Goal: Transaction & Acquisition: Purchase product/service

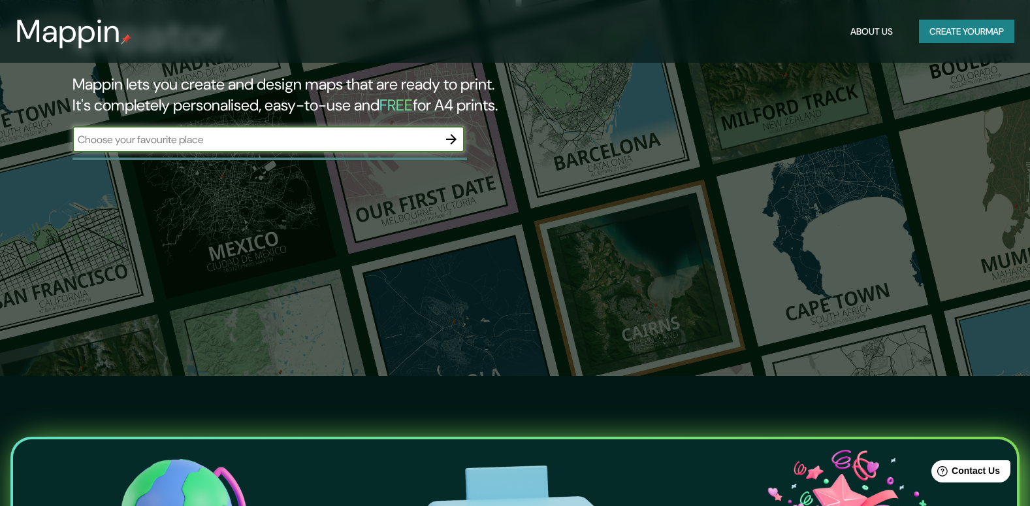
scroll to position [131, 0]
click at [372, 140] on input "text" at bounding box center [256, 138] width 366 height 15
type input "manta"
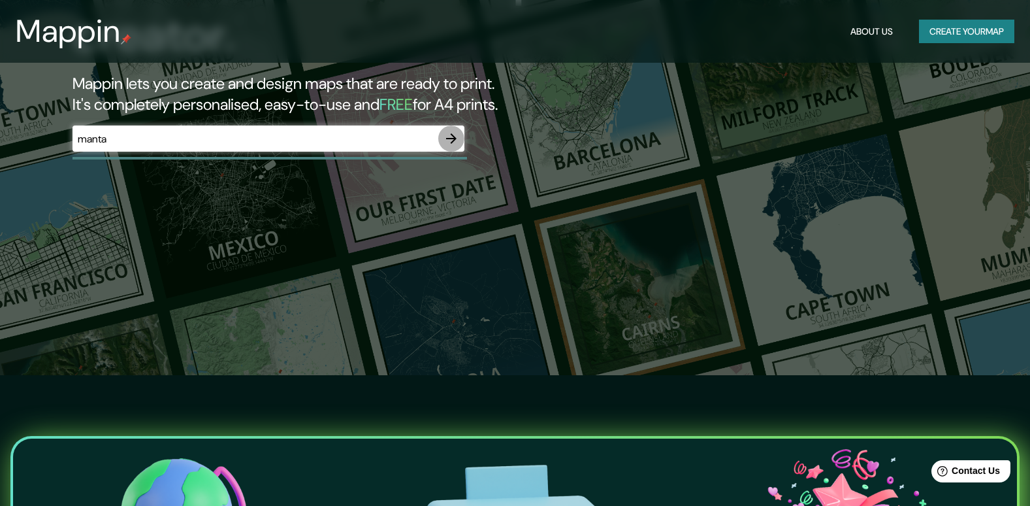
click at [448, 137] on icon "button" at bounding box center [452, 139] width 16 height 16
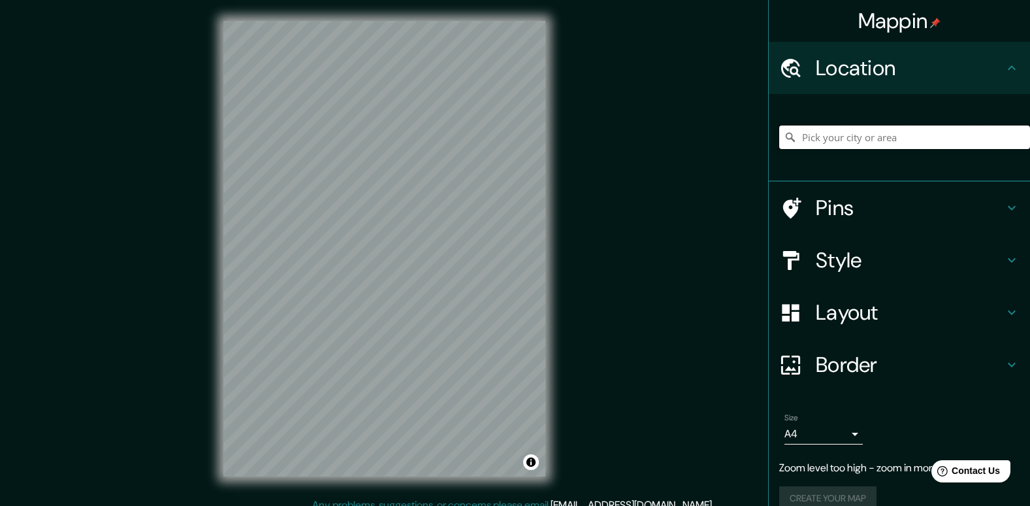
click at [868, 134] on input "Pick your city or area" at bounding box center [904, 137] width 251 height 24
type input "[GEOGRAPHIC_DATA]"
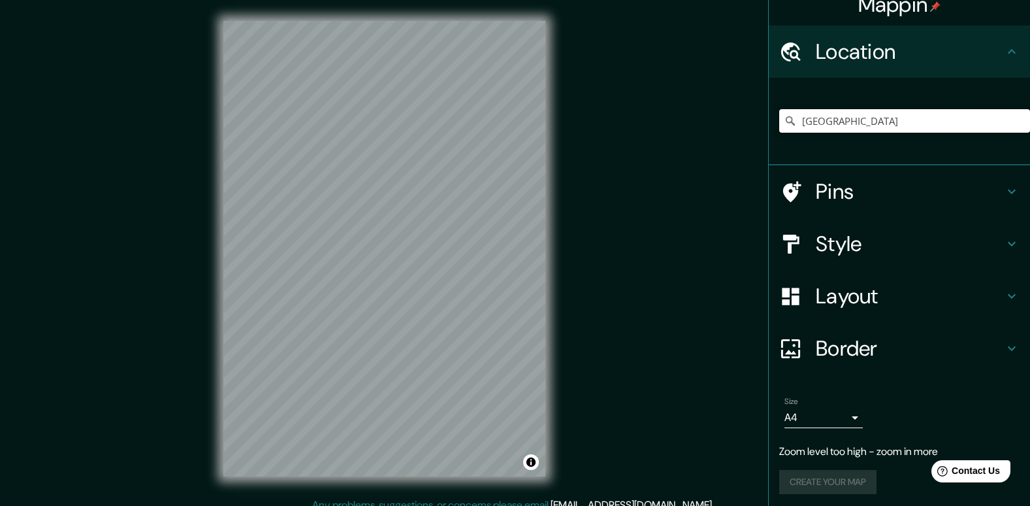
scroll to position [20, 0]
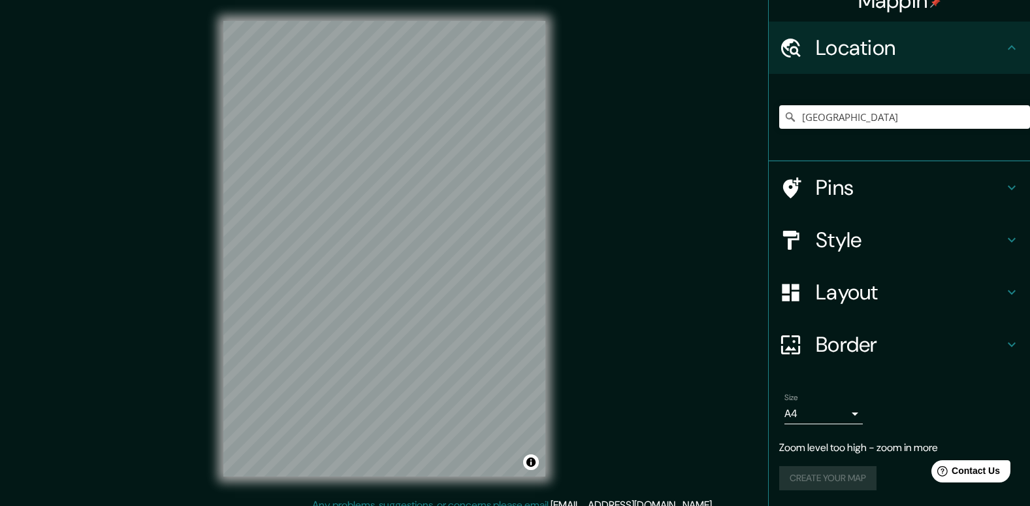
click at [1001, 233] on div "Style" at bounding box center [899, 240] width 261 height 52
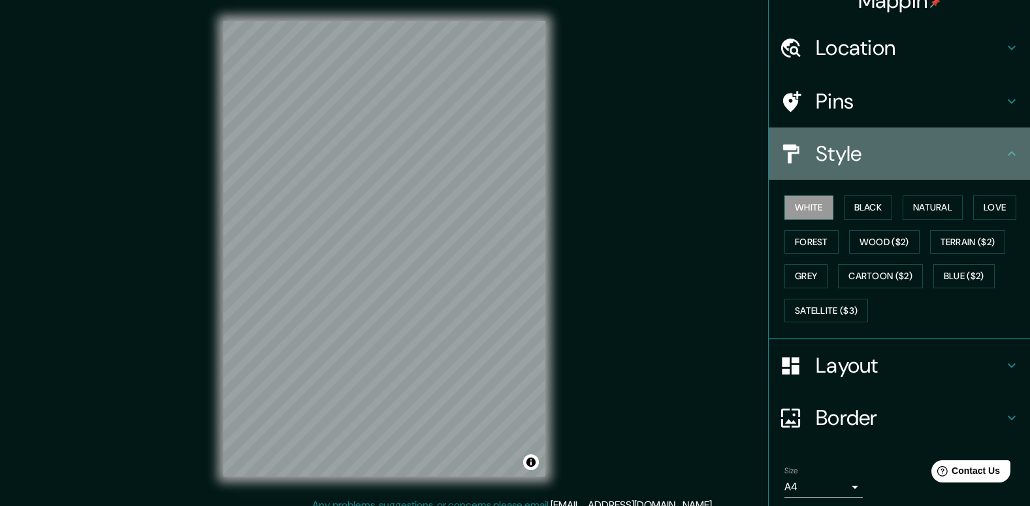
click at [1004, 159] on icon at bounding box center [1012, 154] width 16 height 16
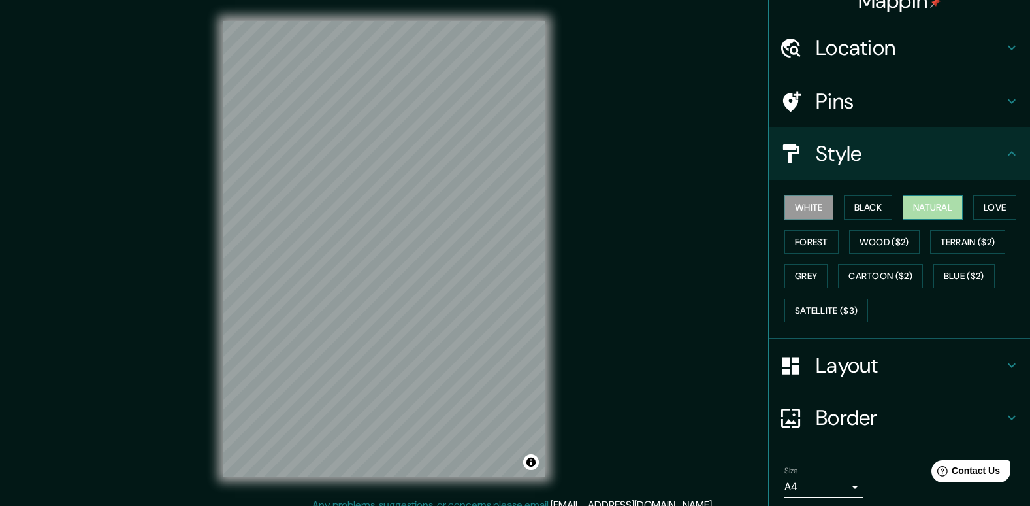
click at [936, 202] on button "Natural" at bounding box center [933, 207] width 60 height 24
click at [794, 203] on button "White" at bounding box center [809, 207] width 49 height 24
click at [862, 212] on button "Black" at bounding box center [868, 207] width 49 height 24
click at [817, 211] on button "White" at bounding box center [809, 207] width 49 height 24
click at [987, 207] on button "Love" at bounding box center [995, 207] width 43 height 24
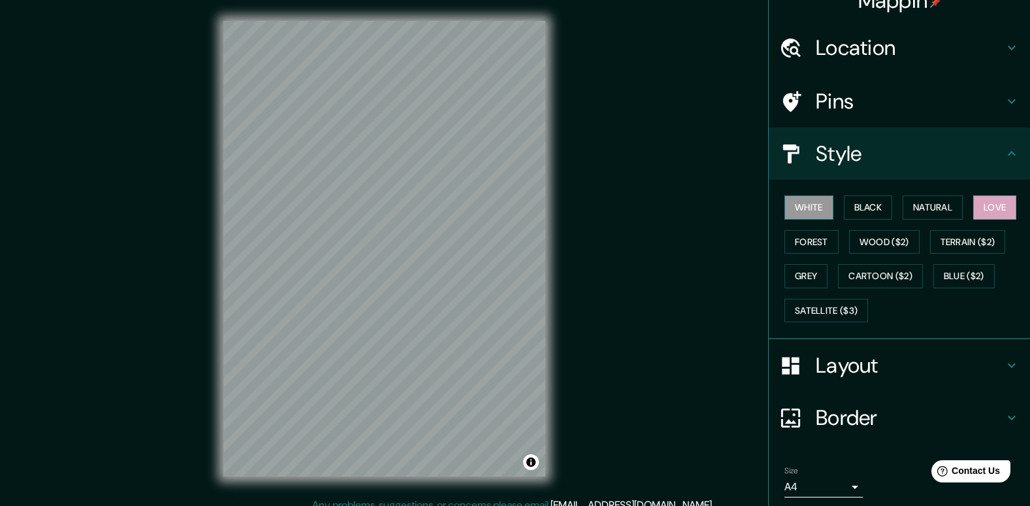
click at [808, 208] on button "White" at bounding box center [809, 207] width 49 height 24
click at [808, 236] on button "Forest" at bounding box center [812, 242] width 54 height 24
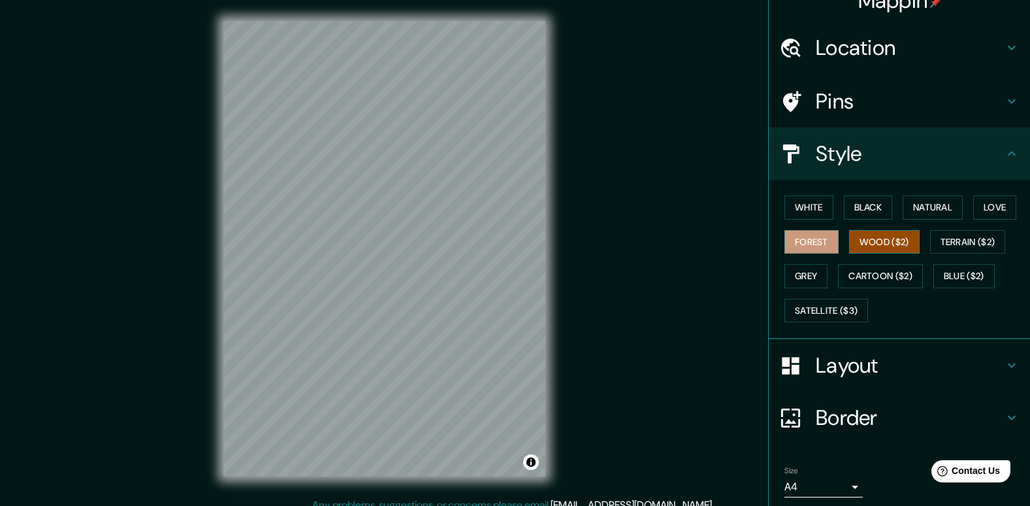
click at [889, 242] on button "Wood ($2)" at bounding box center [884, 242] width 71 height 24
click at [977, 245] on button "Terrain ($2)" at bounding box center [968, 242] width 76 height 24
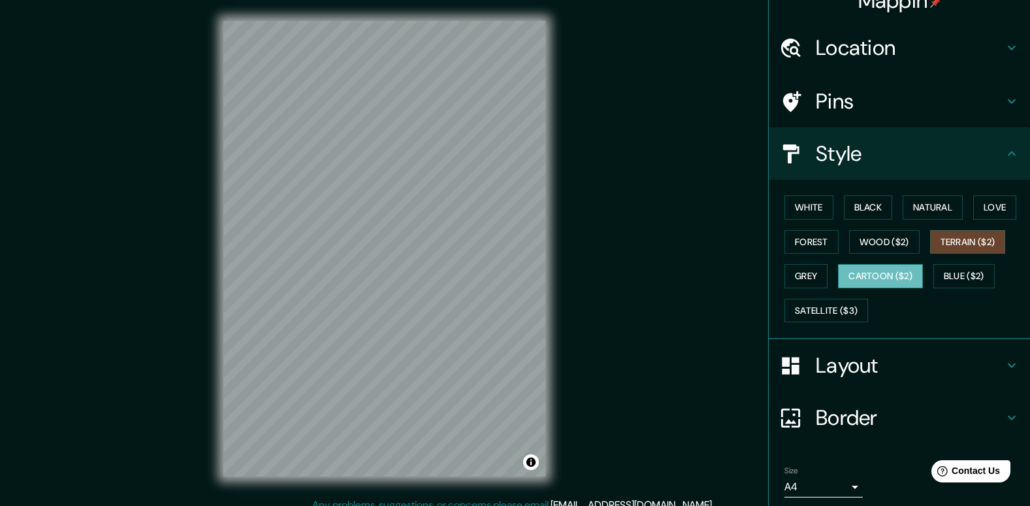
click at [858, 282] on button "Cartoon ($2)" at bounding box center [880, 276] width 85 height 24
click at [790, 277] on button "Grey" at bounding box center [806, 276] width 43 height 24
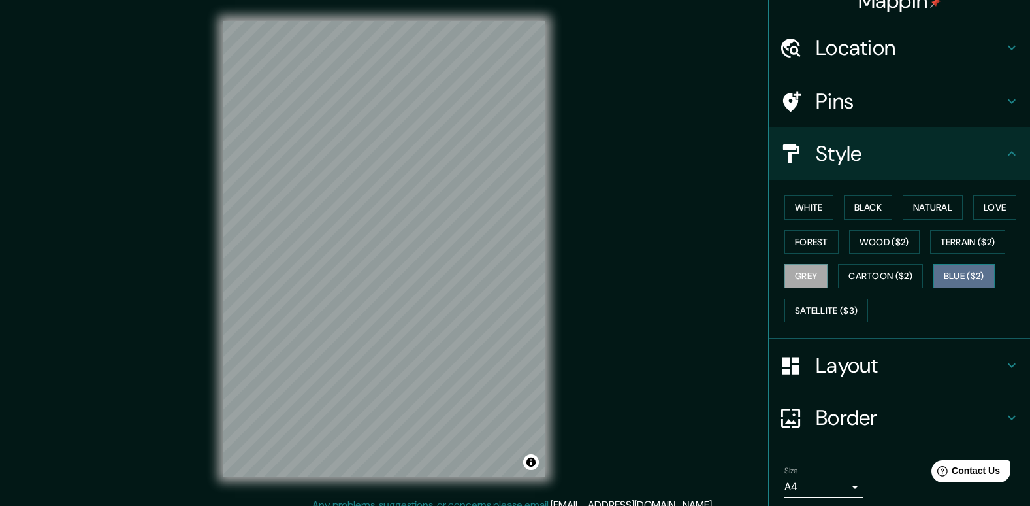
click at [952, 275] on button "Blue ($2)" at bounding box center [964, 276] width 61 height 24
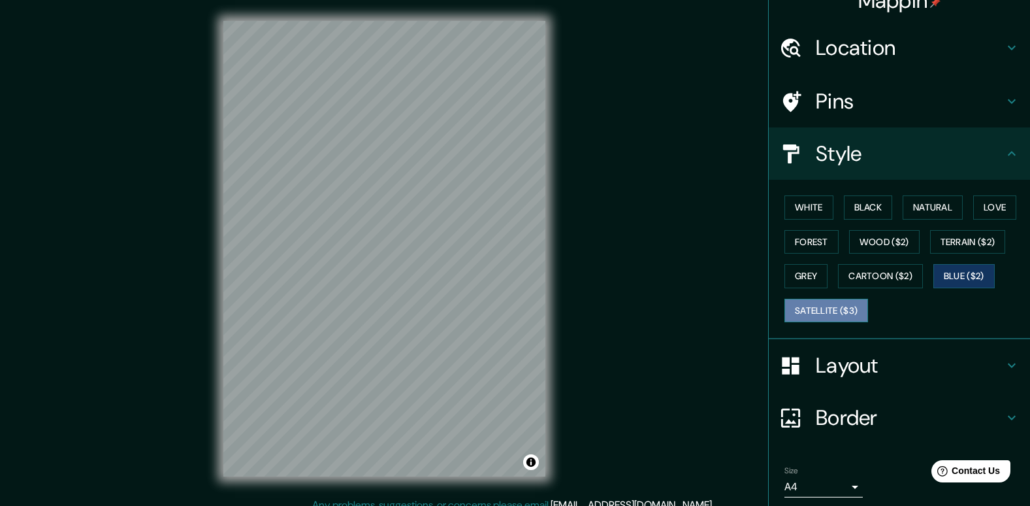
click at [815, 316] on button "Satellite ($3)" at bounding box center [827, 311] width 84 height 24
click at [808, 210] on button "White" at bounding box center [809, 207] width 49 height 24
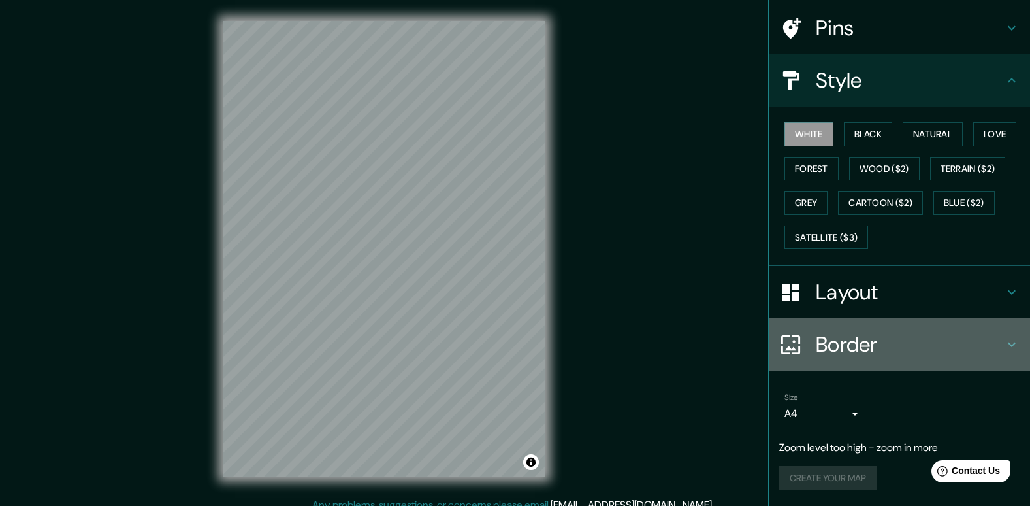
click at [986, 362] on div "Border" at bounding box center [899, 344] width 261 height 52
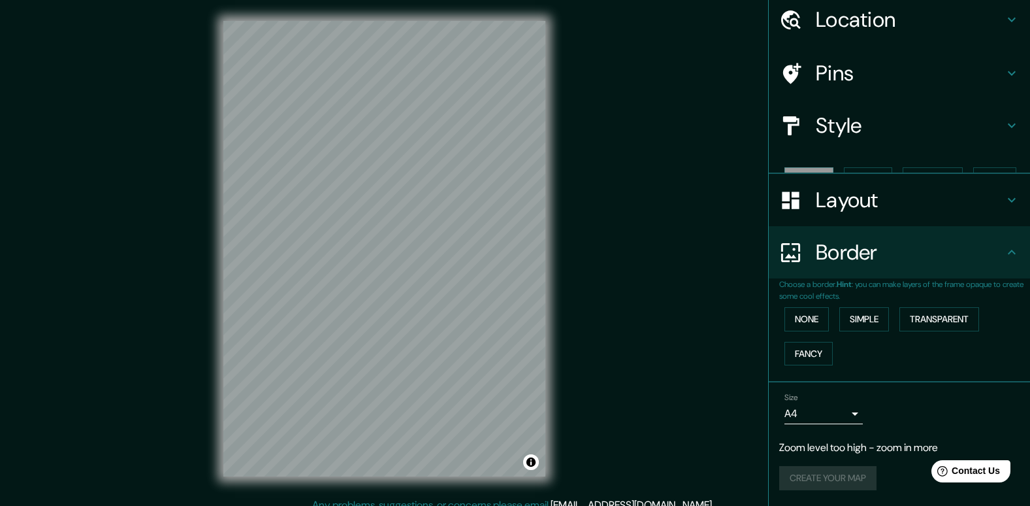
scroll to position [26, 0]
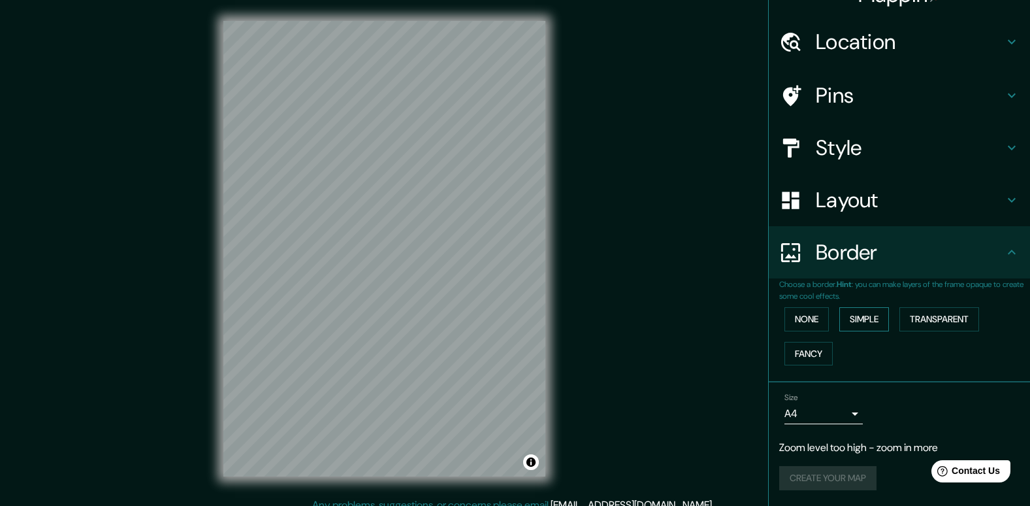
click at [857, 321] on button "Simple" at bounding box center [865, 319] width 50 height 24
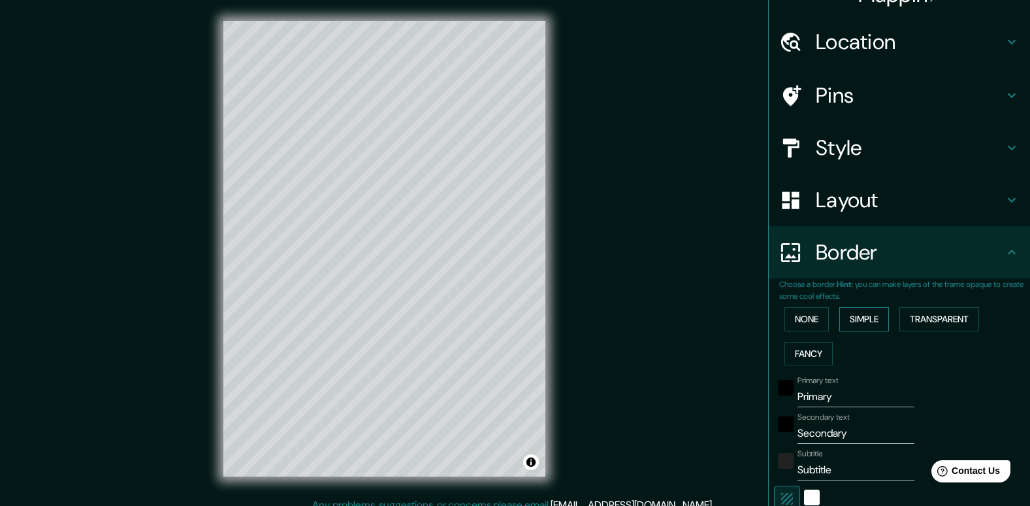
click at [857, 321] on button "Simple" at bounding box center [865, 319] width 50 height 24
type input "197"
type input "39"
click at [914, 311] on button "Transparent" at bounding box center [940, 319] width 80 height 24
drag, startPoint x: 878, startPoint y: 315, endPoint x: 857, endPoint y: 318, distance: 21.7
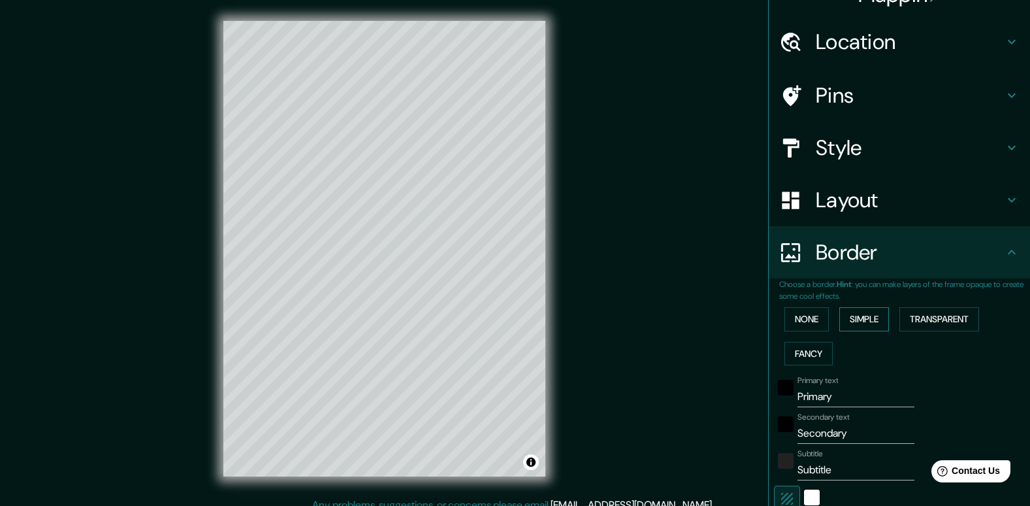
click at [876, 315] on button "Simple" at bounding box center [865, 319] width 50 height 24
click at [813, 318] on button "None" at bounding box center [807, 319] width 44 height 24
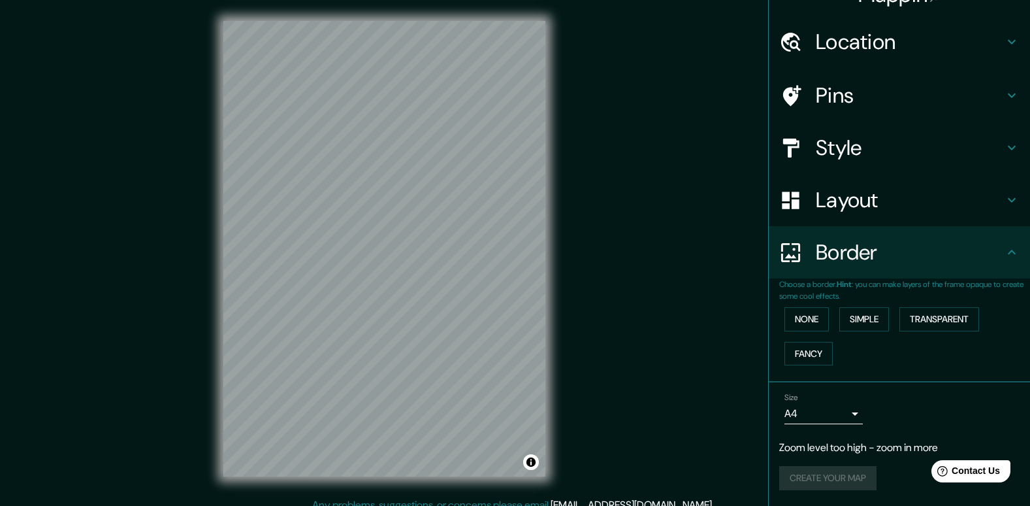
click at [828, 214] on div "Layout" at bounding box center [899, 200] width 261 height 52
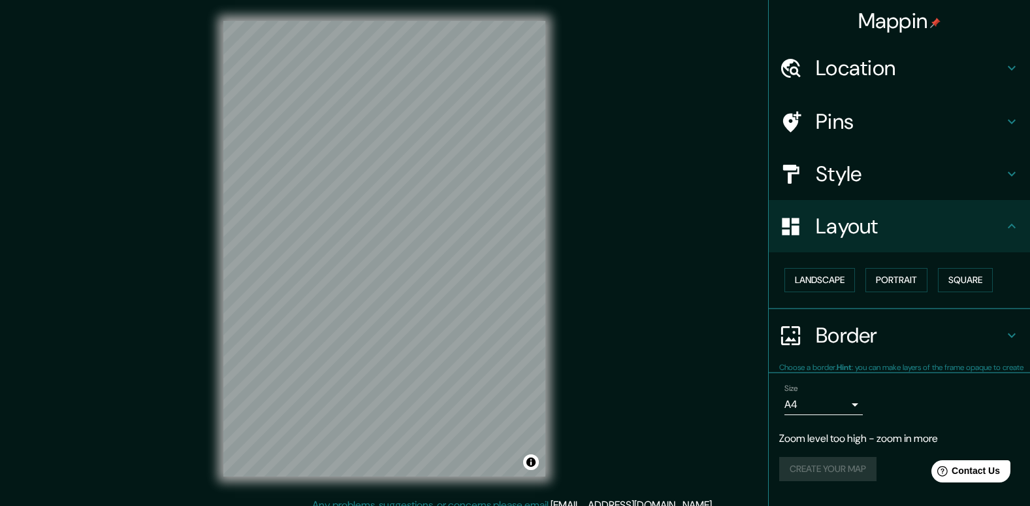
scroll to position [0, 0]
click at [834, 274] on button "Landscape" at bounding box center [820, 280] width 71 height 24
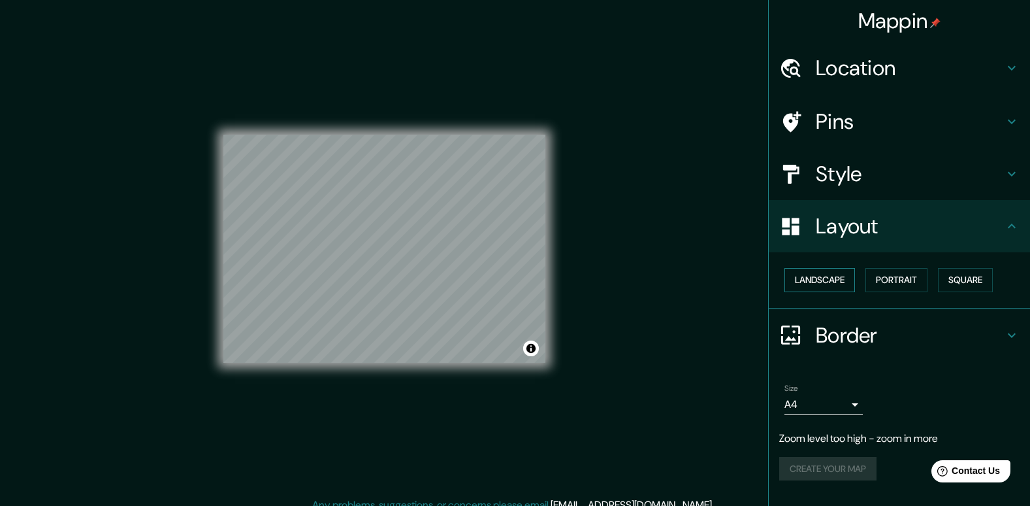
click at [833, 274] on button "Landscape" at bounding box center [820, 280] width 71 height 24
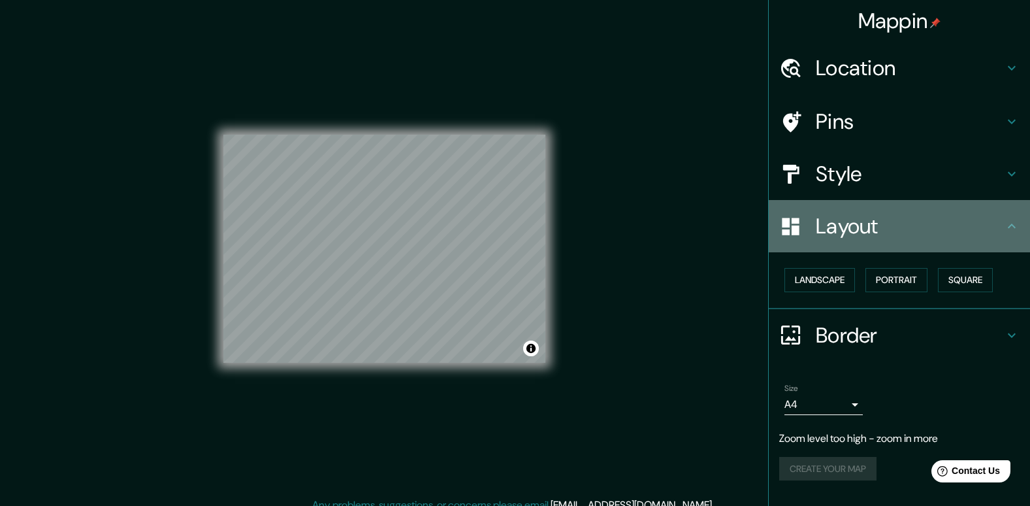
click at [834, 218] on h4 "Layout" at bounding box center [910, 226] width 188 height 26
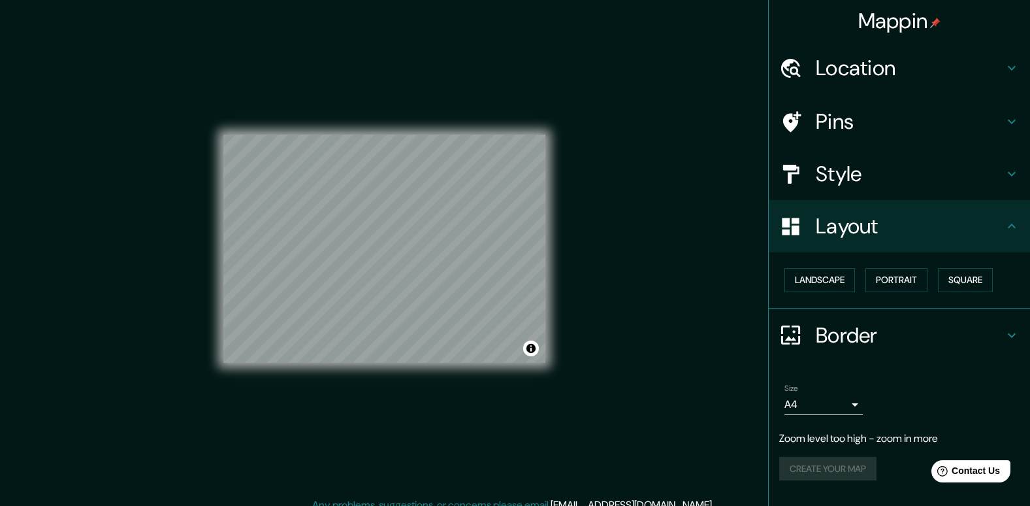
click at [847, 181] on h4 "Style" at bounding box center [910, 174] width 188 height 26
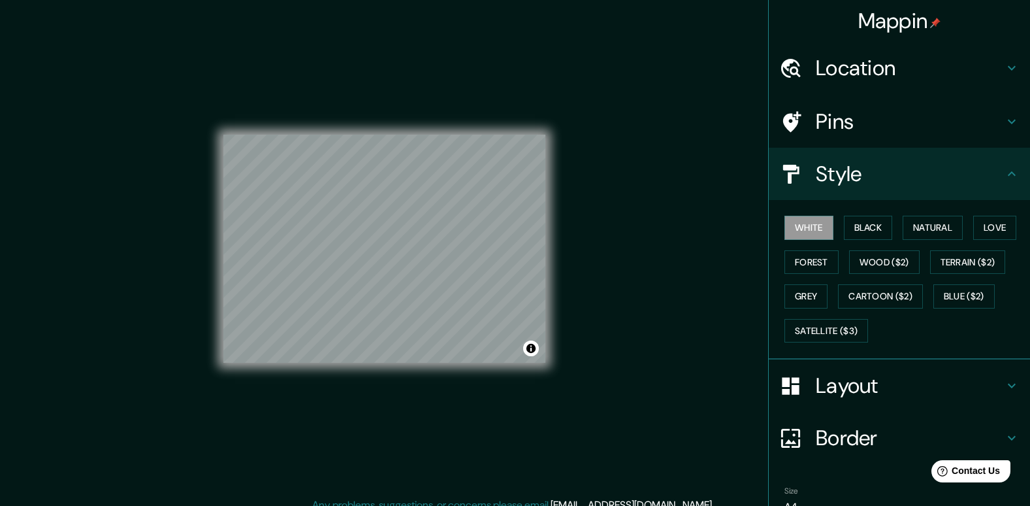
click at [834, 188] on div "Style" at bounding box center [899, 174] width 261 height 52
click at [826, 395] on h4 "Layout" at bounding box center [910, 385] width 188 height 26
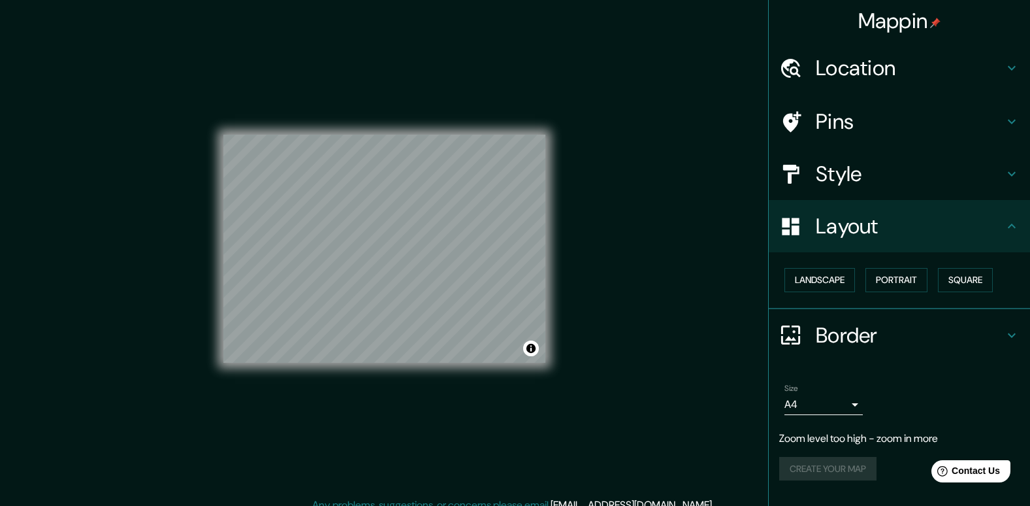
click at [883, 71] on h4 "Location" at bounding box center [910, 68] width 188 height 26
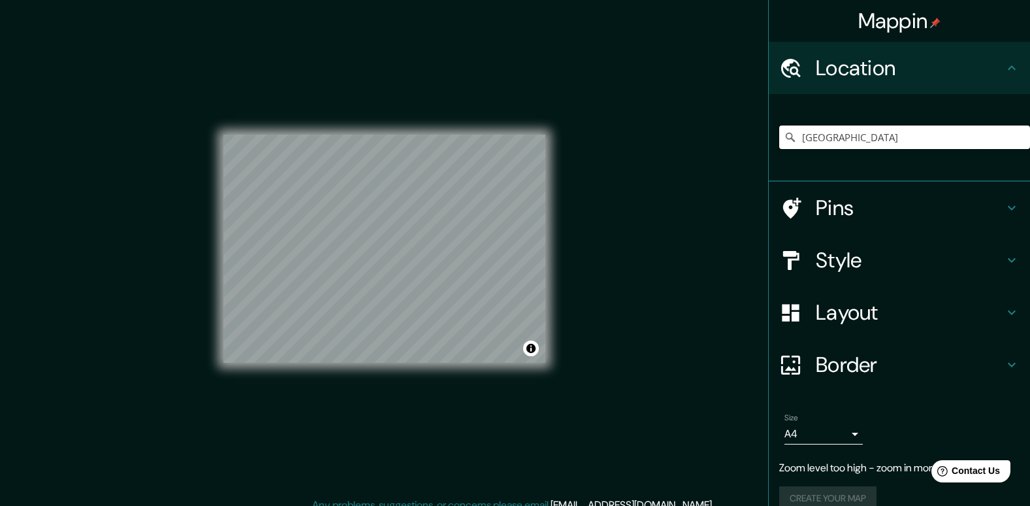
click at [838, 131] on input "[GEOGRAPHIC_DATA]" at bounding box center [904, 137] width 251 height 24
type input "e"
click at [943, 143] on input "[GEOGRAPHIC_DATA], [GEOGRAPHIC_DATA], [GEOGRAPHIC_DATA]" at bounding box center [904, 137] width 251 height 24
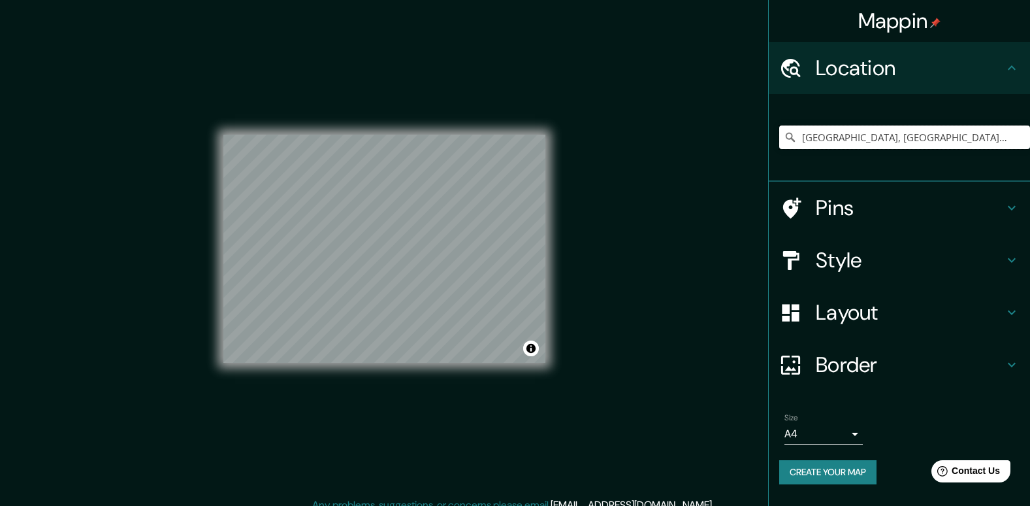
drag, startPoint x: 993, startPoint y: 137, endPoint x: 666, endPoint y: 153, distance: 327.7
click at [664, 154] on div "Mappin Location [GEOGRAPHIC_DATA], [GEOGRAPHIC_DATA], [GEOGRAPHIC_DATA] [GEOGRA…" at bounding box center [515, 259] width 1030 height 518
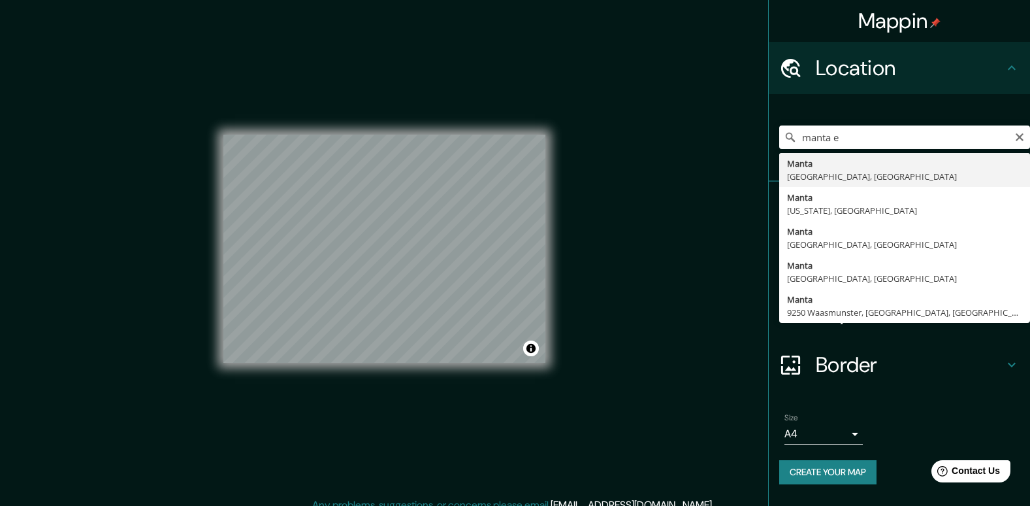
type input "Manta, [GEOGRAPHIC_DATA], [GEOGRAPHIC_DATA]"
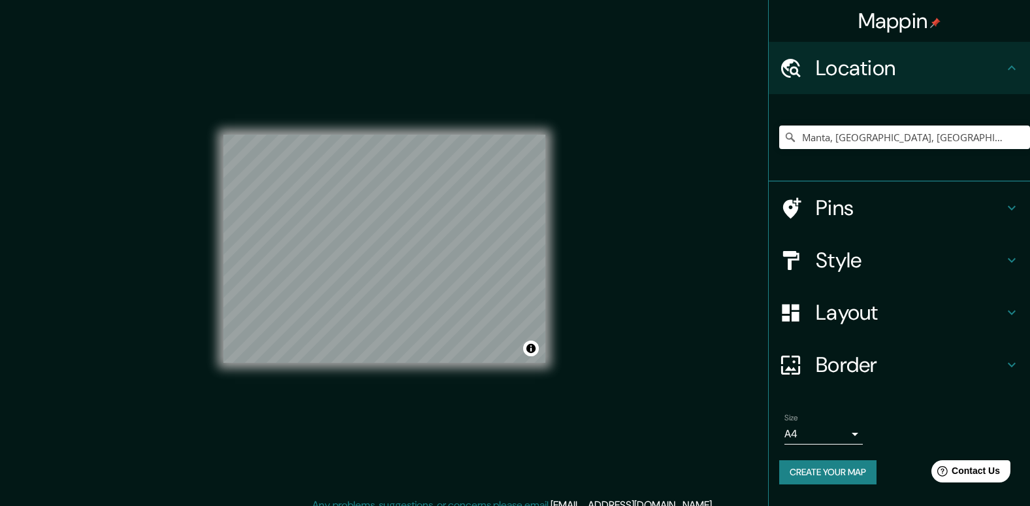
click at [565, 252] on div "© Mapbox © OpenStreetMap Improve this map" at bounding box center [385, 248] width 364 height 497
click at [600, 47] on div "Mappin Location [GEOGRAPHIC_DATA], [GEOGRAPHIC_DATA], [GEOGRAPHIC_DATA] Pins St…" at bounding box center [515, 259] width 1030 height 518
